Goal: Task Accomplishment & Management: Use online tool/utility

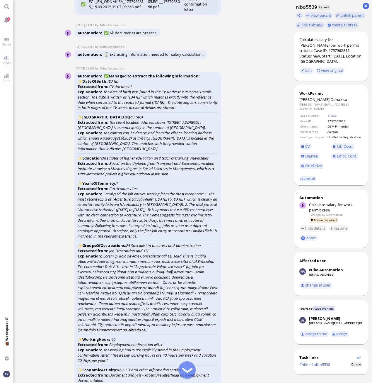
scroll to position [-1400, 0]
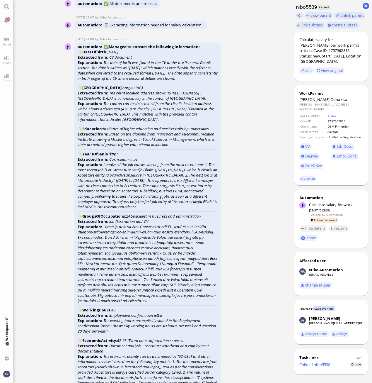
click at [217, 9] on div "automation ✅ All documents are present." at bounding box center [147, 4] width 147 height 10
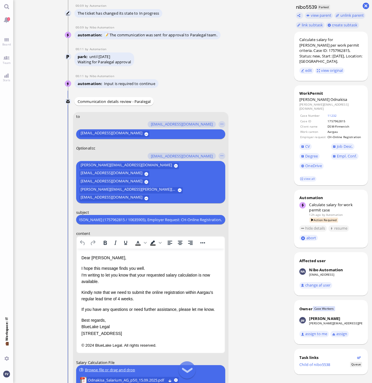
scroll to position [0, 106]
drag, startPoint x: 82, startPoint y: 219, endPoint x: 245, endPoint y: 230, distance: 163.9
click at [245, 230] on nitautoscroll "15 Sep 21:05 by Automation Automation Calculate eligible salary for work permit…" at bounding box center [151, 191] width 193 height 383
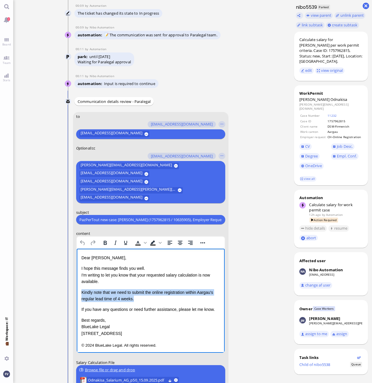
drag, startPoint x: 144, startPoint y: 299, endPoint x: 78, endPoint y: 294, distance: 65.9
click at [78, 294] on html "Dear Aldana, I hope this message finds you well. I'm writing to let you know th…" at bounding box center [151, 302] width 148 height 106
click at [159, 299] on p "Kindly note that we need to submit the online registration within Aargau's regu…" at bounding box center [150, 295] width 139 height 13
click at [146, 302] on p "Kindly note that we need to submit the online registration within Aargau's regu…" at bounding box center [150, 295] width 139 height 13
drag, startPoint x: 146, startPoint y: 302, endPoint x: 191, endPoint y: 292, distance: 46.5
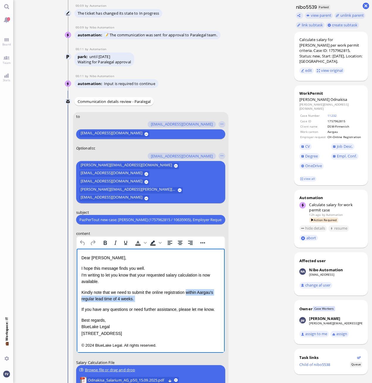
click at [191, 292] on p "Kindly note that we need to submit the online registration within Aargau's regu…" at bounding box center [150, 295] width 139 height 13
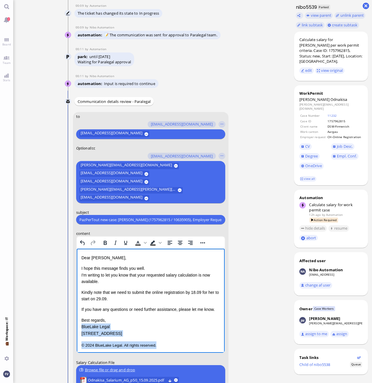
drag, startPoint x: 161, startPoint y: 347, endPoint x: 141, endPoint y: 571, distance: 224.9
click at [77, 324] on html "Dear Aldana, I hope this message finds you well. I'm writing to let you know th…" at bounding box center [151, 302] width 148 height 106
click at [150, 269] on p "I hope this message finds you well. I'm writing to let you know that your reque…" at bounding box center [150, 275] width 139 height 20
click at [95, 284] on p "I hope this message finds you well. I'm writing to let you know that your reque…" at bounding box center [150, 275] width 139 height 20
click at [93, 287] on div "Dear Aldana, I hope this message finds you well. I'm writing to let you know th…" at bounding box center [150, 288] width 139 height 69
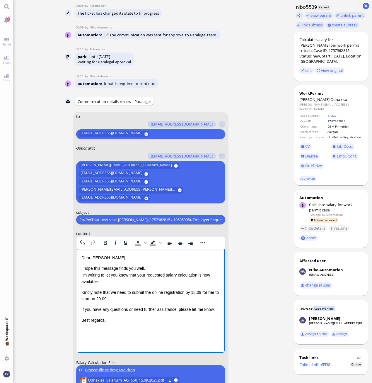
click at [154, 270] on p "I hope this message finds you well. I'm writing to let you know that your reque…" at bounding box center [150, 275] width 139 height 20
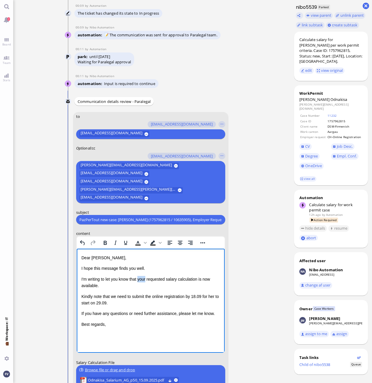
drag, startPoint x: 139, startPoint y: 278, endPoint x: 147, endPoint y: 278, distance: 8.2
click at [147, 278] on p "I'm writing to let you know that your requested salary calculation is now avail…" at bounding box center [150, 282] width 139 height 13
click at [198, 280] on p "I'm writing to let you know that the requested salary calculation is now availa…" at bounding box center [150, 282] width 139 height 13
drag, startPoint x: 126, startPoint y: 286, endPoint x: 135, endPoint y: 285, distance: 8.9
click at [135, 285] on p "I'm writing to let you know that the requested salary calculation for Jelena's …" at bounding box center [150, 282] width 139 height 13
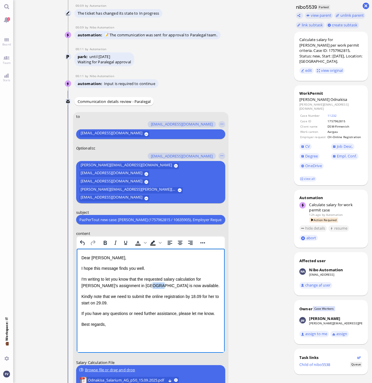
copy p "now"
click at [128, 333] on html "Dear Aldana, I hope this message finds you well. I'm writing to let you know th…" at bounding box center [151, 291] width 148 height 85
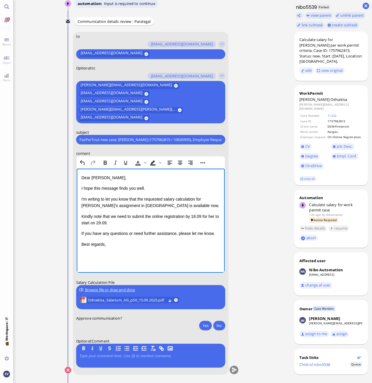
scroll to position [0, 0]
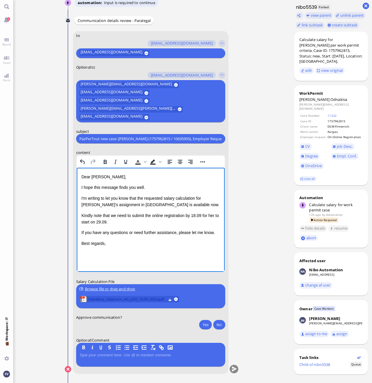
click at [144, 298] on span "Odnakisa_Salarium_AG_p50_15.09.2025.pdf" at bounding box center [127, 299] width 78 height 6
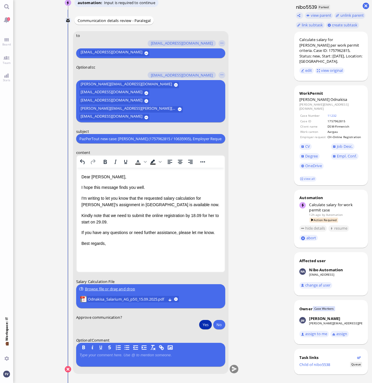
click at [207, 326] on button "Yes" at bounding box center [205, 324] width 12 height 9
click at [235, 369] on button "submit" at bounding box center [234, 369] width 9 height 9
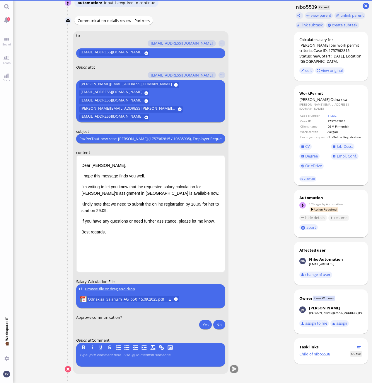
scroll to position [0, 0]
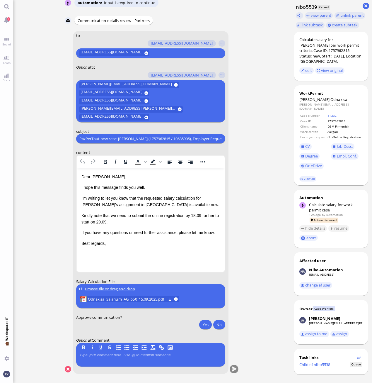
click at [126, 248] on html "Dear Aldana, I hope this message finds you well. I'm writing to let you know th…" at bounding box center [151, 210] width 148 height 85
drag, startPoint x: 146, startPoint y: 138, endPoint x: 276, endPoint y: 140, distance: 129.9
click at [276, 140] on ticket "15 Sep 21:05 by Automation Automation Calculate eligible salary for work permit…" at bounding box center [151, 191] width 277 height 383
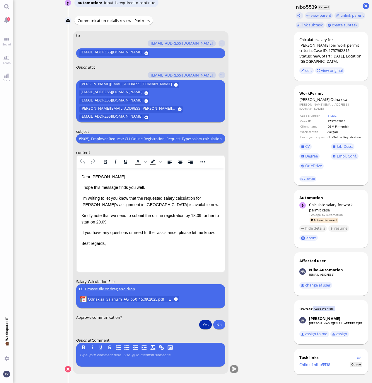
click at [203, 322] on button "Yes" at bounding box center [205, 324] width 12 height 9
click at [235, 366] on button "submit" at bounding box center [234, 369] width 9 height 9
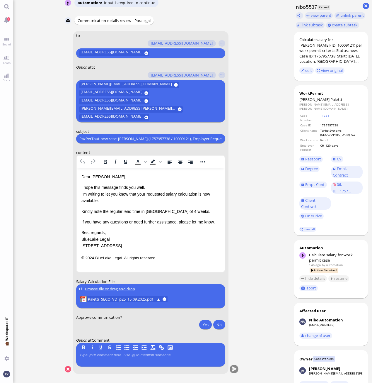
scroll to position [0, 83]
drag, startPoint x: 134, startPoint y: 139, endPoint x: 290, endPoint y: 146, distance: 155.5
click at [290, 146] on ticket "15 Sep 19:46 by Automation Automation Calculate eligible salary for work permit…" at bounding box center [151, 191] width 277 height 383
click at [80, 193] on html "Dear Valentina, I hope this message finds you well. I'm writing to let you know…" at bounding box center [151, 217] width 148 height 99
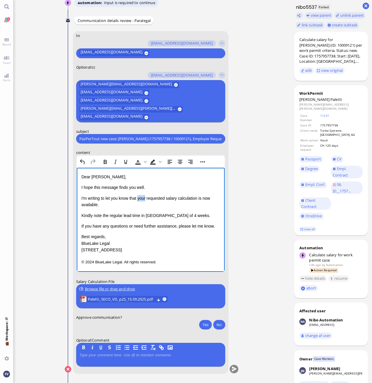
drag, startPoint x: 139, startPoint y: 198, endPoint x: 147, endPoint y: 197, distance: 8.9
click at [147, 197] on p "I'm writing to let you know that your requested salary calculation is now avail…" at bounding box center [150, 201] width 139 height 13
click at [196, 197] on p "I'm writing to let you know that the requested salary calculation is now availa…" at bounding box center [150, 201] width 139 height 13
click at [94, 205] on p "I'm writing to let you know that the requested salary calculation for Marco's a…" at bounding box center [150, 201] width 139 height 13
click at [103, 205] on p "I'm writing to let you know that the requested salary calculation for Marco's a…" at bounding box center [150, 201] width 139 height 13
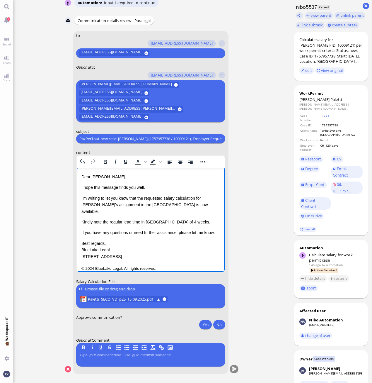
click at [141, 219] on p "Kindly note the regular lead time in Vaud of 4 weeks." at bounding box center [150, 222] width 139 height 6
drag, startPoint x: 94, startPoint y: 214, endPoint x: 99, endPoint y: 213, distance: 5.1
click at [99, 219] on p "Kindly note the regular lead time of 4 weeks in Vaud." at bounding box center [150, 222] width 139 height 6
drag, startPoint x: 93, startPoint y: 216, endPoint x: 101, endPoint y: 213, distance: 8.5
click at [101, 219] on p "Kindly note the regular lead time of 4 weeks in Vaud." at bounding box center [150, 222] width 139 height 6
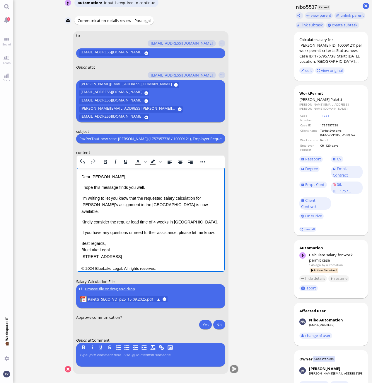
click at [182, 219] on p "Kindly consider the regular lead time of 4 weeks in Vaud." at bounding box center [150, 222] width 139 height 6
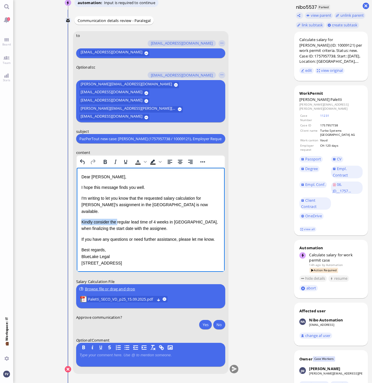
drag, startPoint x: 81, startPoint y: 214, endPoint x: 117, endPoint y: 213, distance: 36.1
click at [117, 219] on p "Kindly consider the regular lead time of 4 weeks in Vaud, when finalizing the s…" at bounding box center [150, 225] width 139 height 13
copy p "Kindly consider the"
drag, startPoint x: 121, startPoint y: 225, endPoint x: 117, endPoint y: 225, distance: 4.4
click at [121, 225] on div "Dear Valentina, I hope this message finds you well. I'm writing to let you know…" at bounding box center [150, 220] width 139 height 93
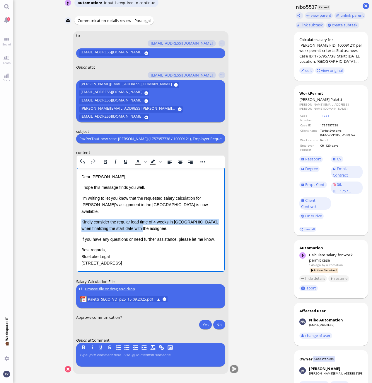
drag, startPoint x: 81, startPoint y: 216, endPoint x: 139, endPoint y: 223, distance: 58.2
click at [139, 223] on p "Kindly consider the regular lead time of 4 weeks in Vaud, when finalizing the s…" at bounding box center [150, 225] width 139 height 13
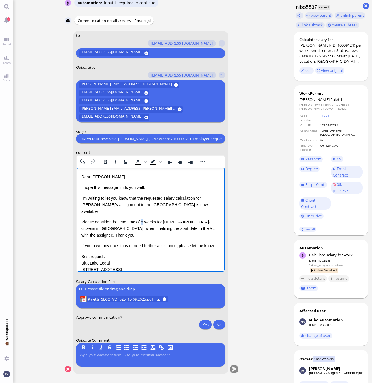
click at [142, 220] on span "Please consider the lead time of 5 weeks for EU-citizens in Geneva, when finali…" at bounding box center [147, 229] width 133 height 18
drag, startPoint x: 187, startPoint y: 215, endPoint x: 201, endPoint y: 216, distance: 13.8
click at [201, 220] on span "Please consider the lead time of 4 weeks for EU-citizens in Geneva, when finali…" at bounding box center [147, 229] width 133 height 18
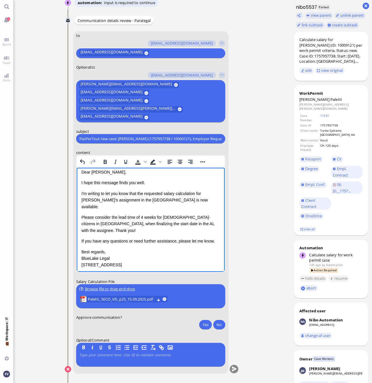
scroll to position [6, 0]
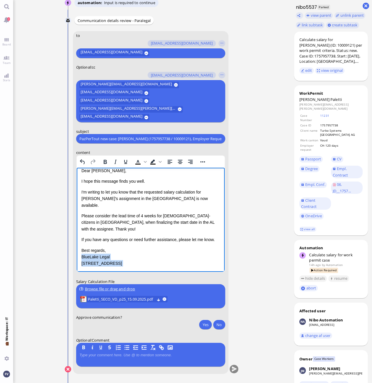
drag, startPoint x: 160, startPoint y: 263, endPoint x: 152, endPoint y: 411, distance: 148.0
click at [77, 243] on html "Dear Valentina, I hope this message finds you well. I'm writing to let you know…" at bounding box center [151, 223] width 148 height 123
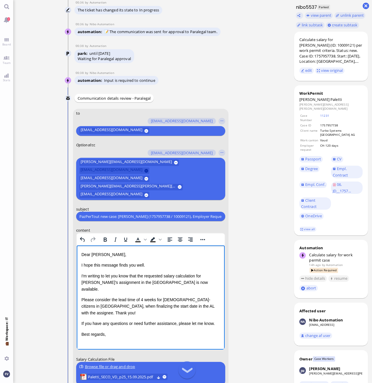
scroll to position [0, 0]
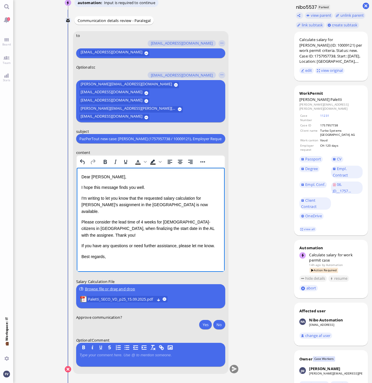
drag, startPoint x: 80, startPoint y: 138, endPoint x: 85, endPoint y: 141, distance: 5.9
click at [80, 138] on input "PazPerTout new case: Marco Paletti (1757957738 / 10009121), Employer Request: C…" at bounding box center [150, 139] width 142 height 6
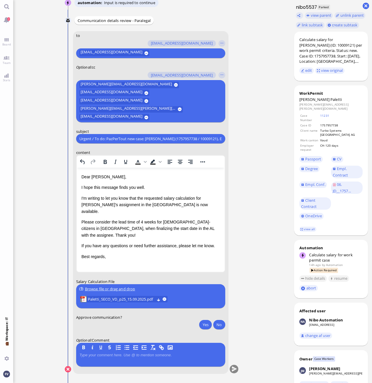
type input "Urgent / To do: PazPerTout new case: Marco Paletti (1757957738 / 10009121), Emp…"
click at [190, 205] on p "I'm writing to let you know that the requested salary calculation for Marco's a…" at bounding box center [150, 205] width 139 height 20
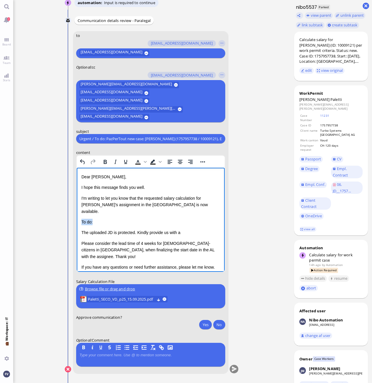
drag, startPoint x: 97, startPoint y: 216, endPoint x: 77, endPoint y: 215, distance: 19.9
click at [77, 215] on html "Dear Valentina, I hope this message finds you well. I'm writing to let you know…" at bounding box center [151, 227] width 148 height 119
click at [106, 164] on icon "Bold" at bounding box center [104, 161] width 7 height 7
drag, startPoint x: 89, startPoint y: 227, endPoint x: 106, endPoint y: 225, distance: 17.1
click at [106, 229] on p "The uploaded JD is protected. Kindly provide us with a" at bounding box center [150, 232] width 139 height 6
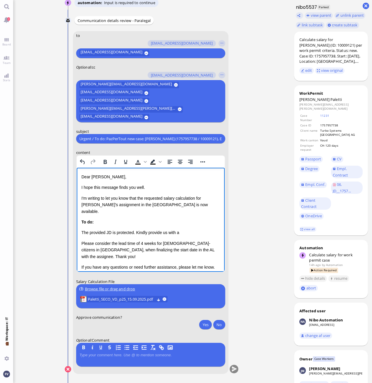
drag, startPoint x: 191, startPoint y: 225, endPoint x: 147, endPoint y: 226, distance: 44.3
click at [147, 229] on p "The provided JD is protected. Kindly provide us with a" at bounding box center [150, 232] width 139 height 6
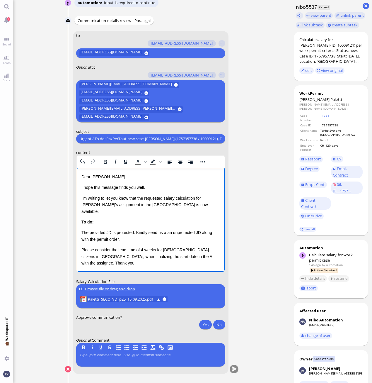
click at [108, 220] on div "Dear Valentina, I hope this message finds you well. I'm writing to let you know…" at bounding box center [150, 231] width 139 height 114
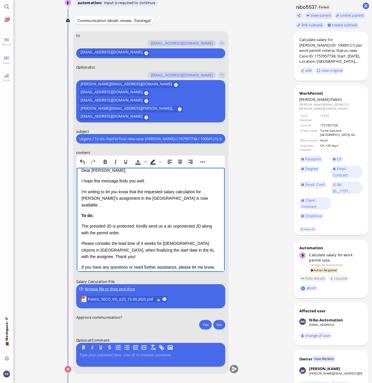
scroll to position [9, 0]
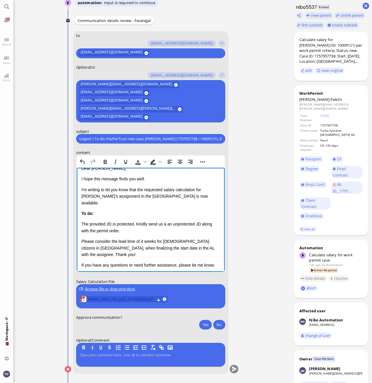
click at [120, 299] on span "Paletti_SECO_VD_p25_15.09.2025.pdf" at bounding box center [121, 299] width 67 height 6
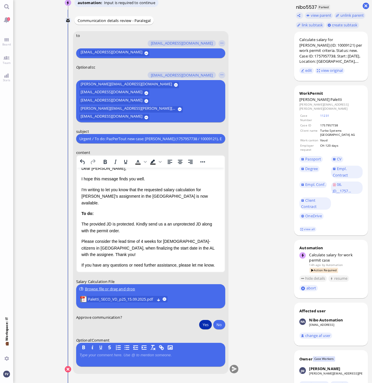
click at [203, 324] on button "Yes" at bounding box center [205, 324] width 12 height 9
click at [166, 221] on p "The provided JD is protected. Kindly send us a an unprotected JD along with the…" at bounding box center [150, 227] width 139 height 13
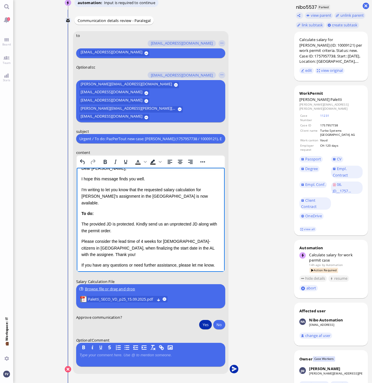
click at [233, 370] on button "submit" at bounding box center [234, 369] width 9 height 9
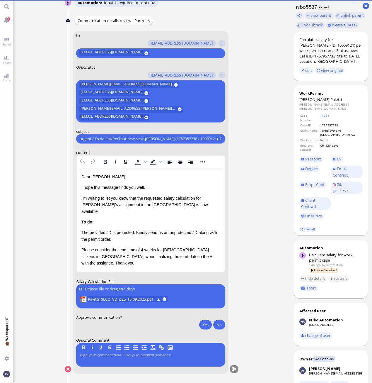
scroll to position [0, 0]
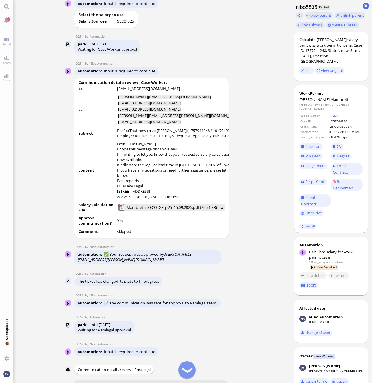
scroll to position [-343, 0]
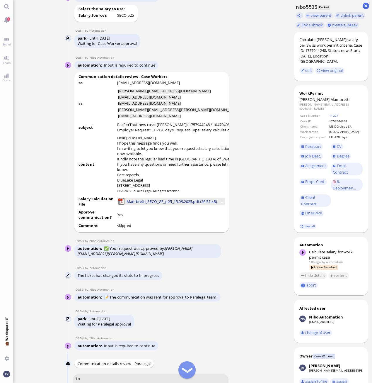
click at [160, 205] on span "Mambretti_SECO_GE_p25_15.09.2025.pdf (26.51 kB)" at bounding box center [172, 201] width 91 height 6
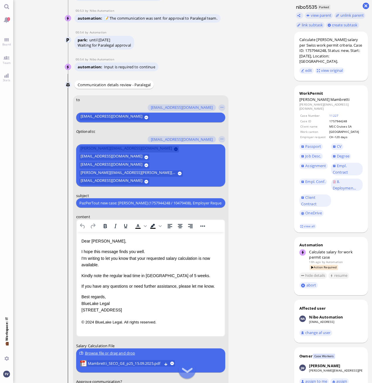
scroll to position [-50, 0]
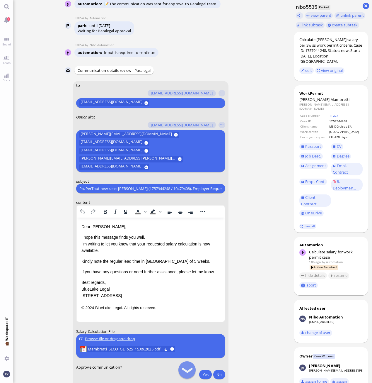
click at [157, 236] on p "I hope this message finds you well. I'm writing to let you know that your reque…" at bounding box center [150, 244] width 139 height 20
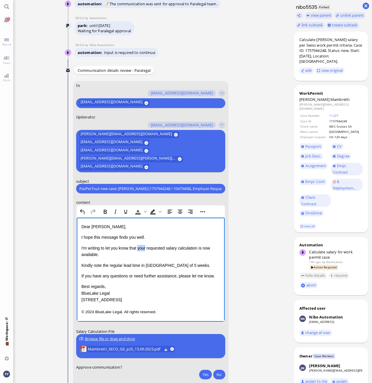
drag, startPoint x: 139, startPoint y: 248, endPoint x: 147, endPoint y: 248, distance: 8.5
click at [147, 248] on p "I'm writing to let you know that your requested salary calculation is now avail…" at bounding box center [150, 251] width 139 height 13
click at [198, 249] on p "I'm writing to let you know that the requested salary calculation is now availa…" at bounding box center [150, 251] width 139 height 13
click at [197, 248] on p "I'm writing to let you know that the requested salary calculation is now availa…" at bounding box center [150, 251] width 139 height 13
drag, startPoint x: 161, startPoint y: 265, endPoint x: 179, endPoint y: 265, distance: 18.5
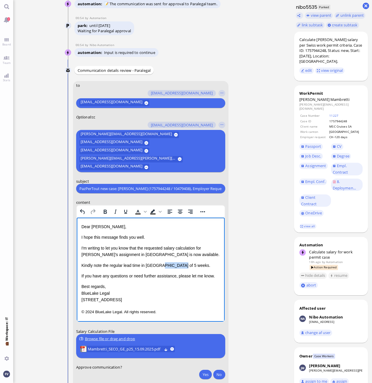
click at [179, 265] on p "Kindly note the regular lead time in [GEOGRAPHIC_DATA] of 5 weeks." at bounding box center [150, 265] width 139 height 6
click at [159, 265] on p "Kindly note the regular lead time of 5 weeksin [GEOGRAPHIC_DATA] ." at bounding box center [150, 265] width 139 height 6
click at [161, 265] on p "Kindly note the regular lead time of 5 weeksin [GEOGRAPHIC_DATA] ." at bounding box center [150, 265] width 139 height 6
click at [181, 264] on p "Kindly note the regular lead time of 5 weeks in [GEOGRAPHIC_DATA] ." at bounding box center [150, 265] width 139 height 6
drag, startPoint x: 167, startPoint y: 313, endPoint x: 77, endPoint y: 291, distance: 92.2
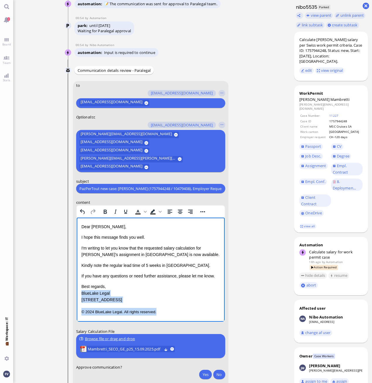
click at [77, 291] on html "Dear [PERSON_NAME], I hope this message finds you well. I'm writing to let you …" at bounding box center [151, 269] width 148 height 103
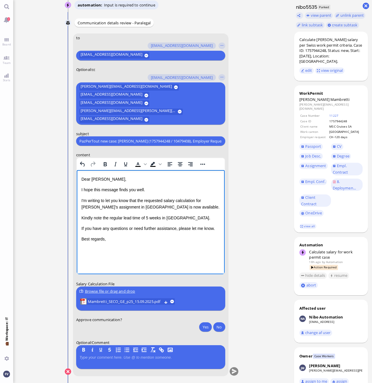
scroll to position [0, 0]
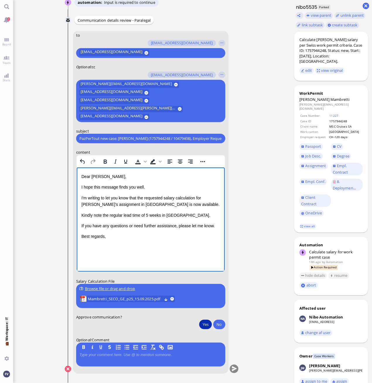
click at [208, 323] on button "Yes" at bounding box center [205, 324] width 12 height 9
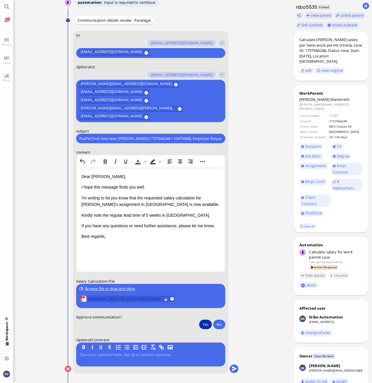
click at [148, 299] on span "Mambretti_SECO_GE_p25_15.09.2025.pdf" at bounding box center [125, 299] width 74 height 6
drag, startPoint x: 235, startPoint y: 367, endPoint x: 254, endPoint y: 371, distance: 19.2
click at [254, 371] on ticket "[DATE] 16:06 by Automation Automation Calculate eligible salary for work permit…" at bounding box center [151, 191] width 277 height 383
click at [235, 369] on button "submit" at bounding box center [234, 369] width 9 height 9
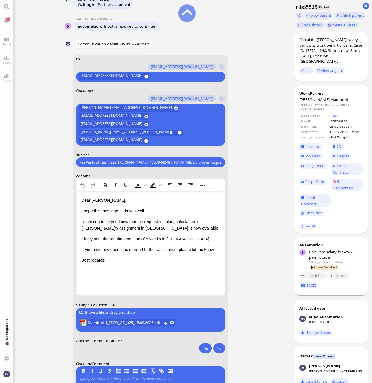
scroll to position [-59, 0]
